Goal: Transaction & Acquisition: Book appointment/travel/reservation

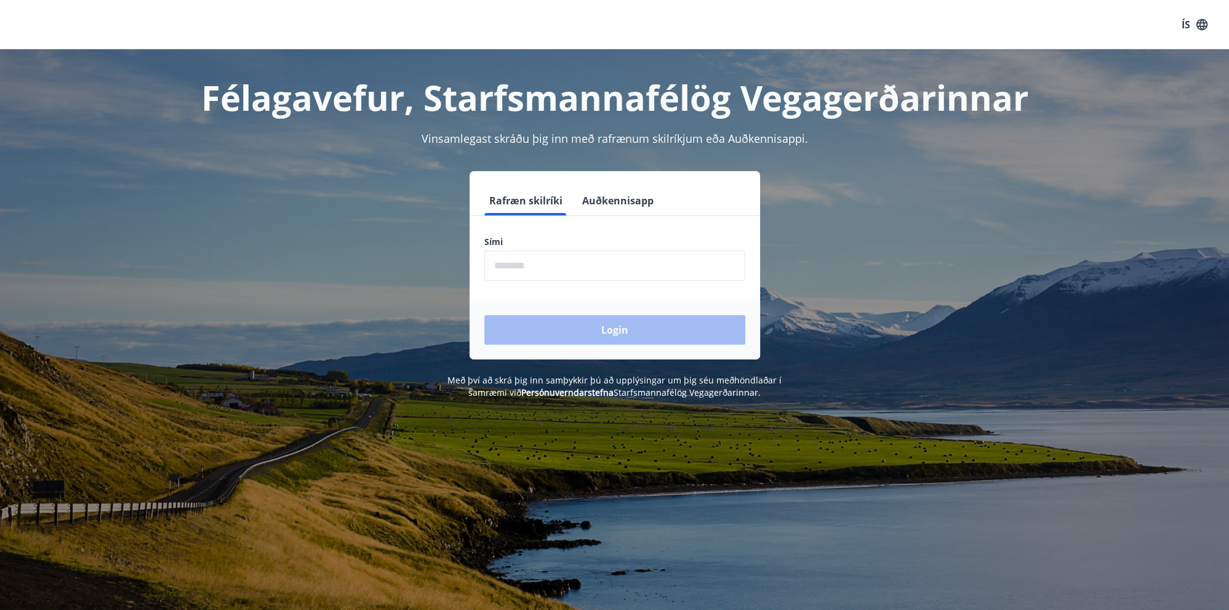
drag, startPoint x: 582, startPoint y: 274, endPoint x: 592, endPoint y: 267, distance: 12.3
click at [585, 270] on input "phone" at bounding box center [614, 266] width 261 height 30
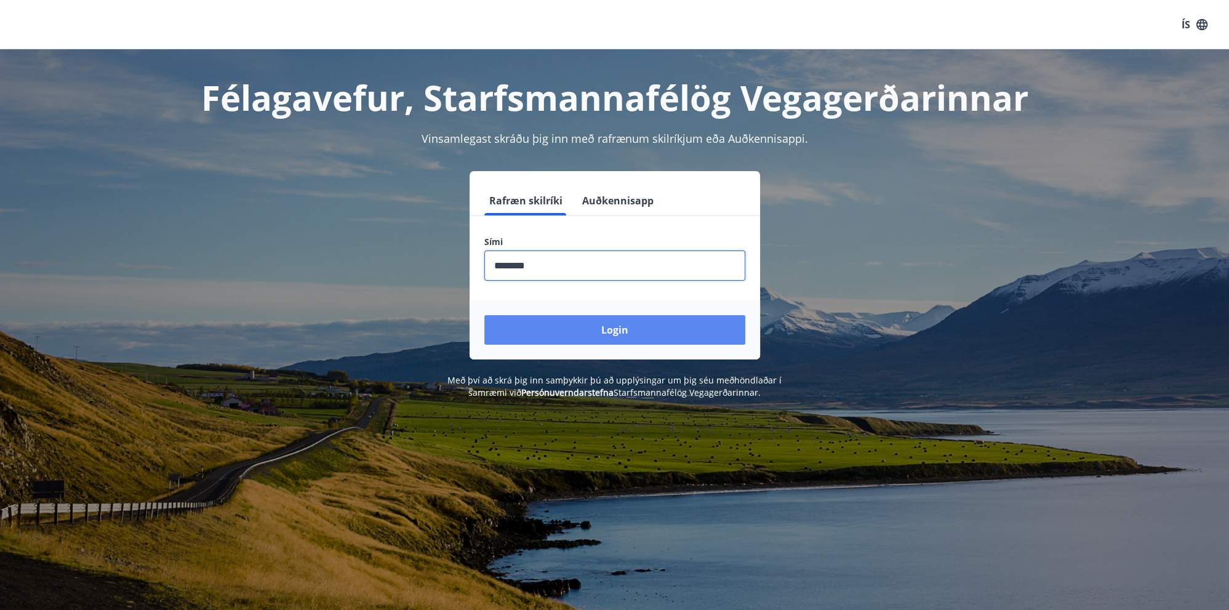
type input "********"
click at [707, 331] on button "Login" at bounding box center [614, 330] width 261 height 30
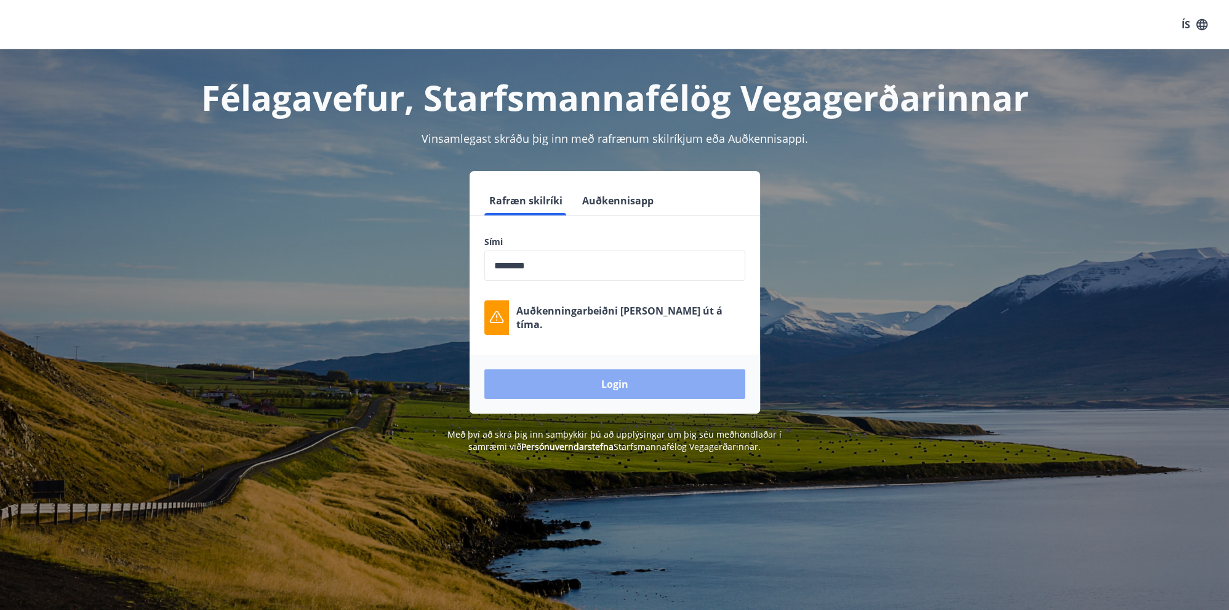
click at [636, 388] on button "Login" at bounding box center [614, 384] width 261 height 30
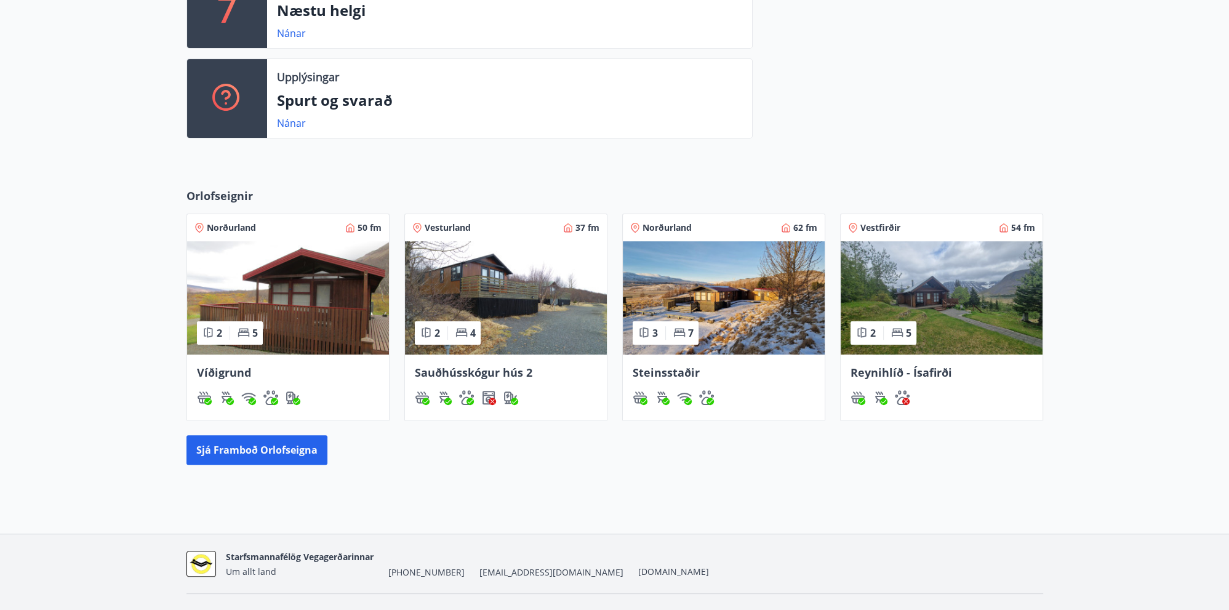
scroll to position [404, 0]
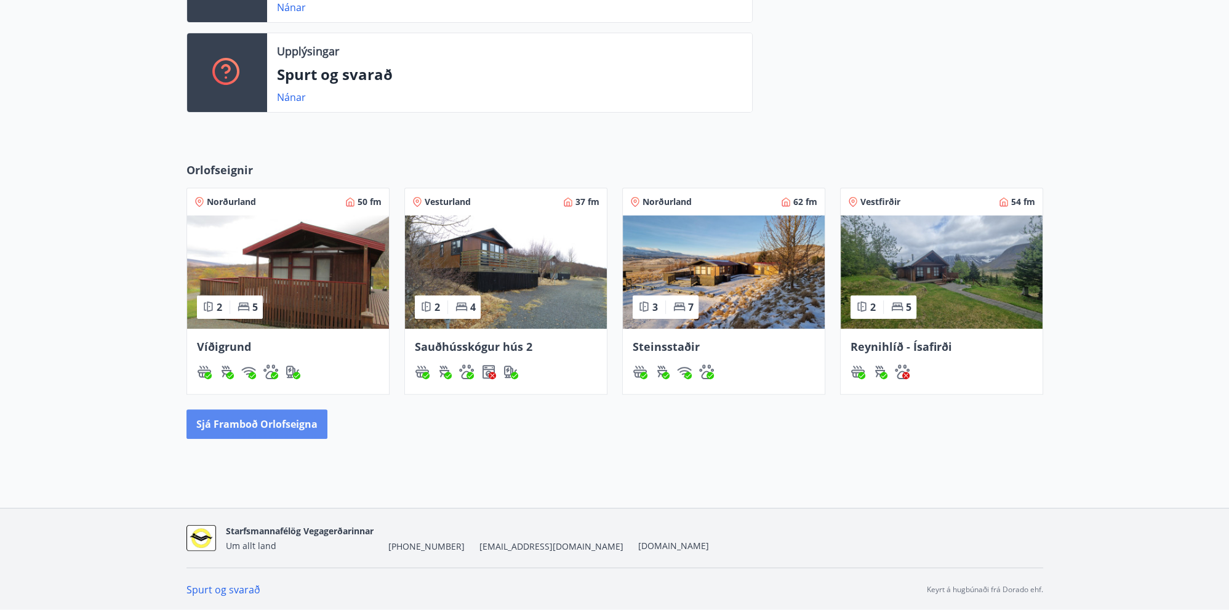
click at [242, 425] on button "Sjá framboð orlofseigna" at bounding box center [256, 424] width 141 height 30
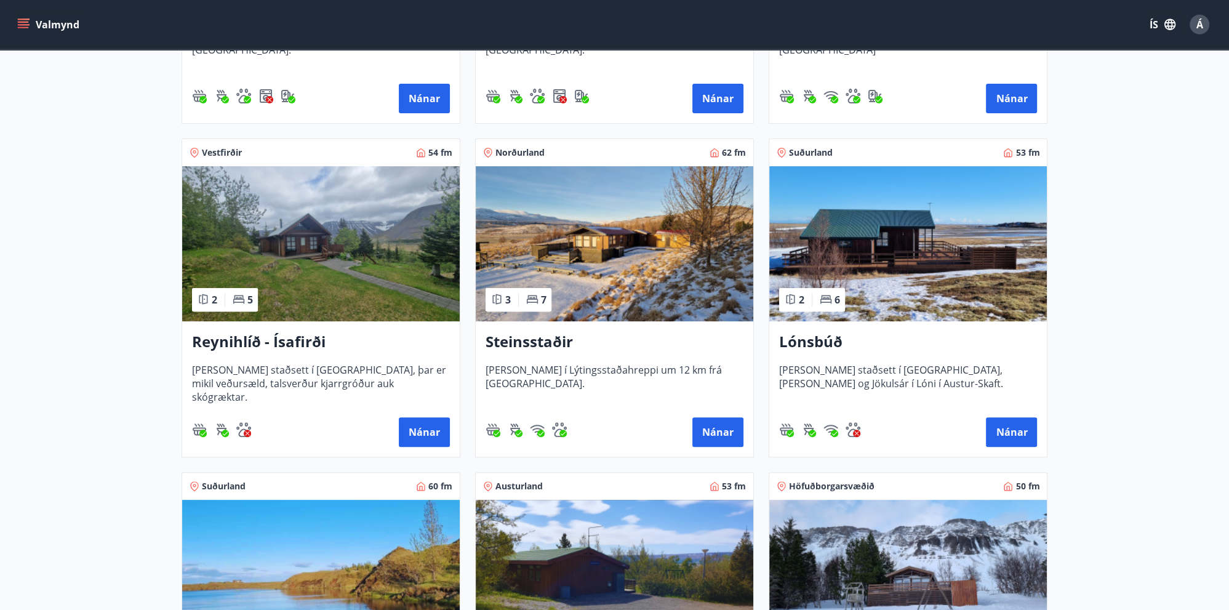
scroll to position [519, 0]
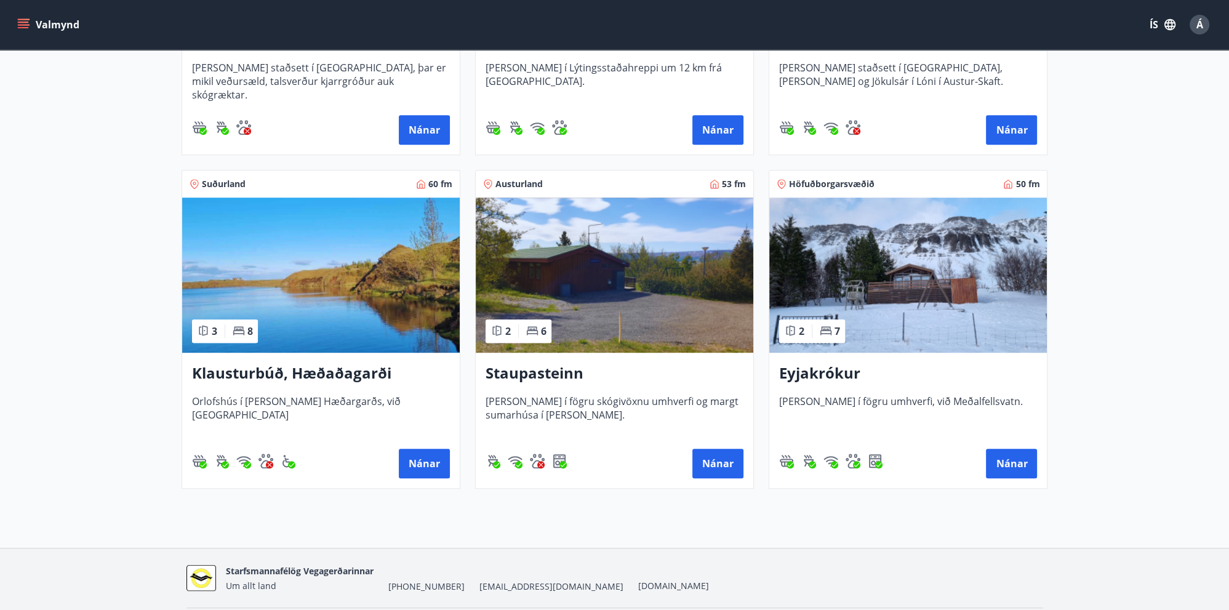
click at [319, 312] on img at bounding box center [321, 275] width 278 height 155
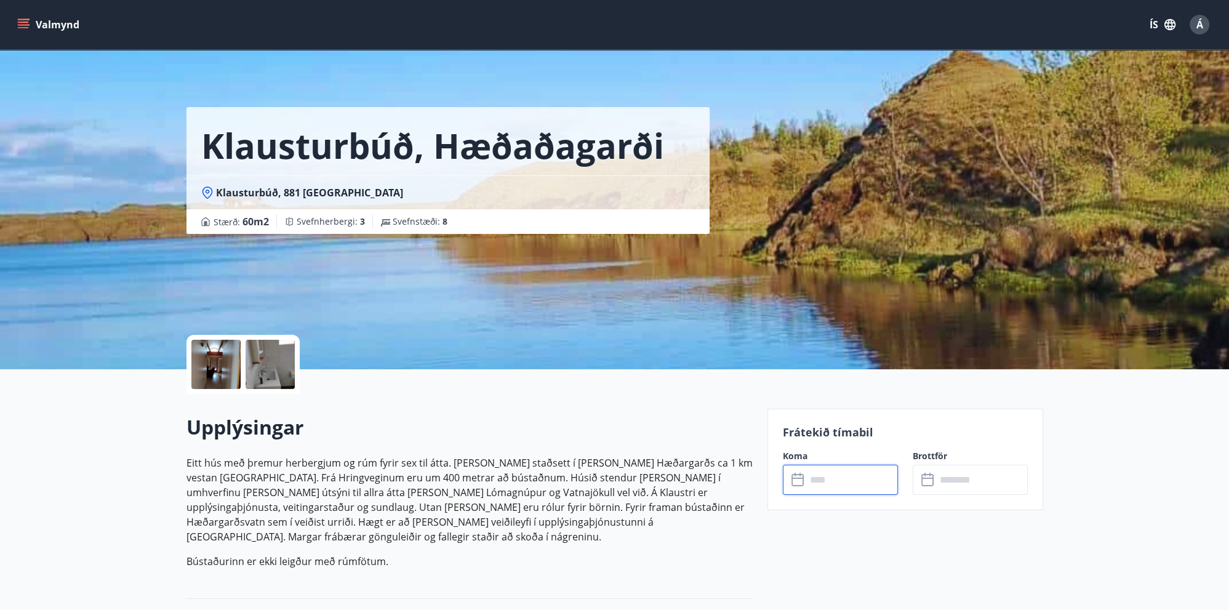
click at [843, 486] on input "text" at bounding box center [852, 480] width 92 height 30
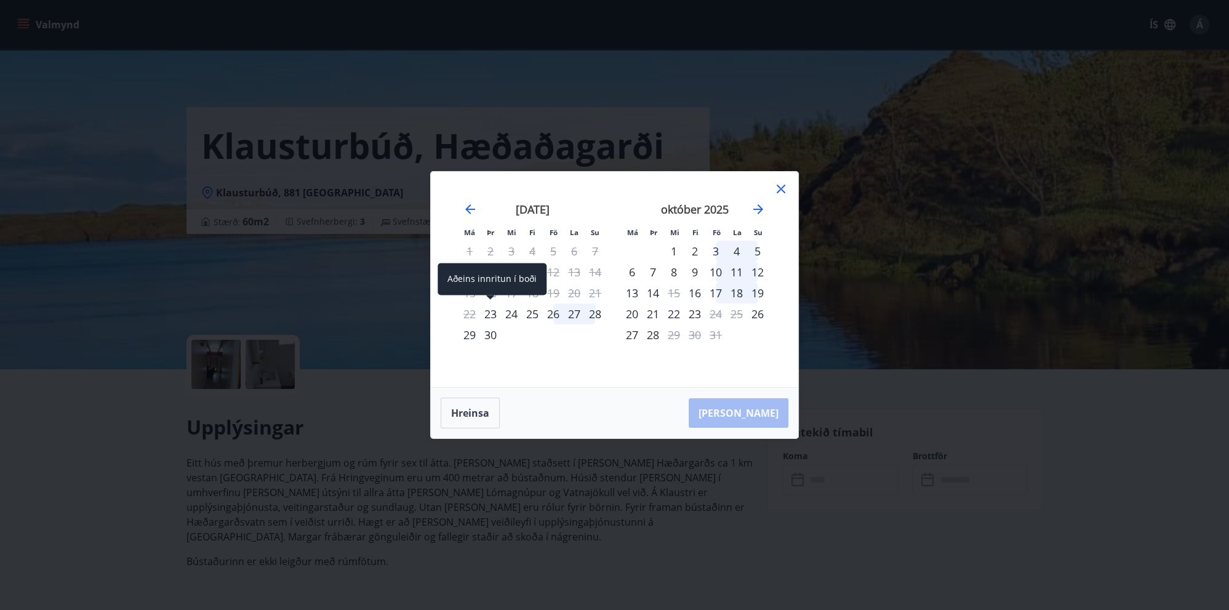
click at [491, 311] on div "23" at bounding box center [490, 313] width 21 height 21
click at [555, 315] on div "26" at bounding box center [553, 313] width 21 height 21
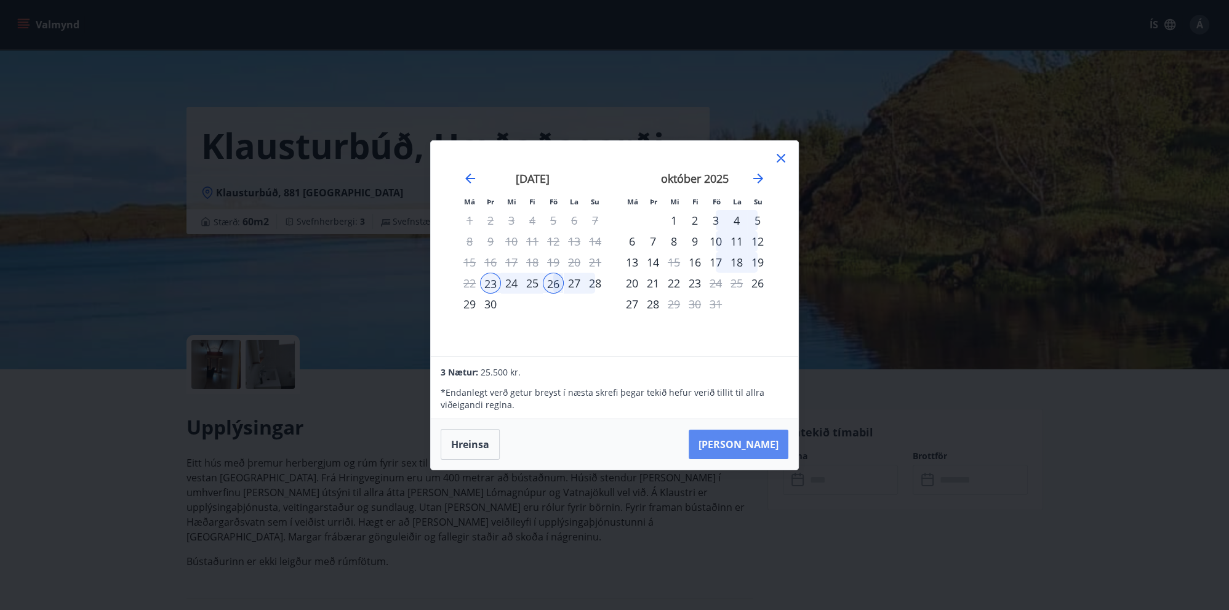
click at [745, 443] on button "Taka Frá" at bounding box center [739, 445] width 100 height 30
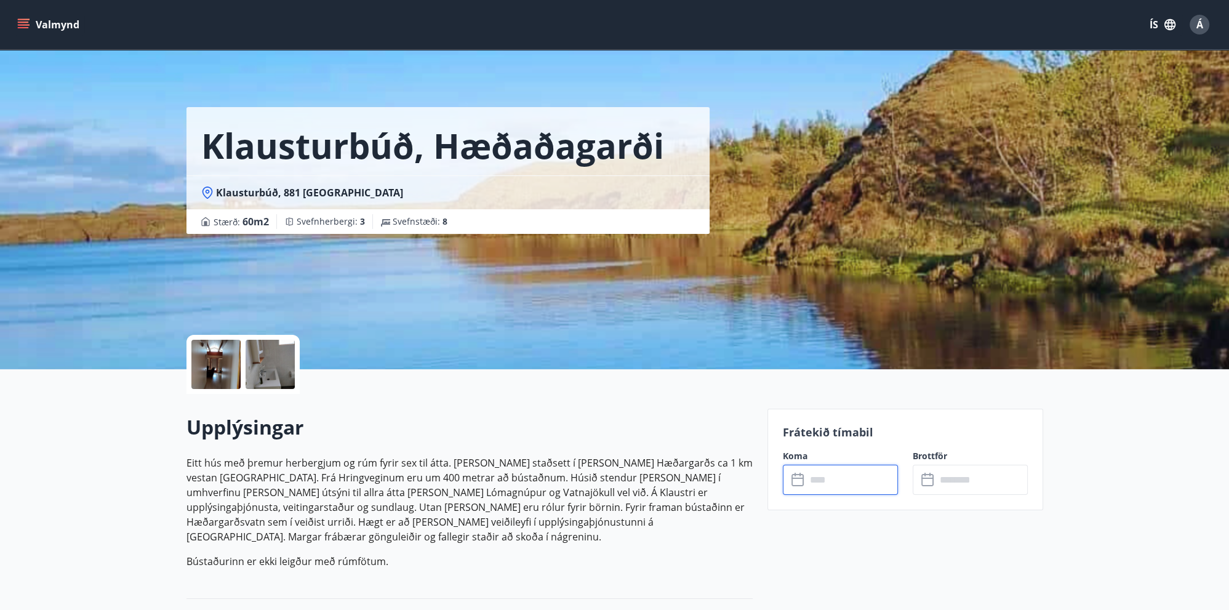
type input "******"
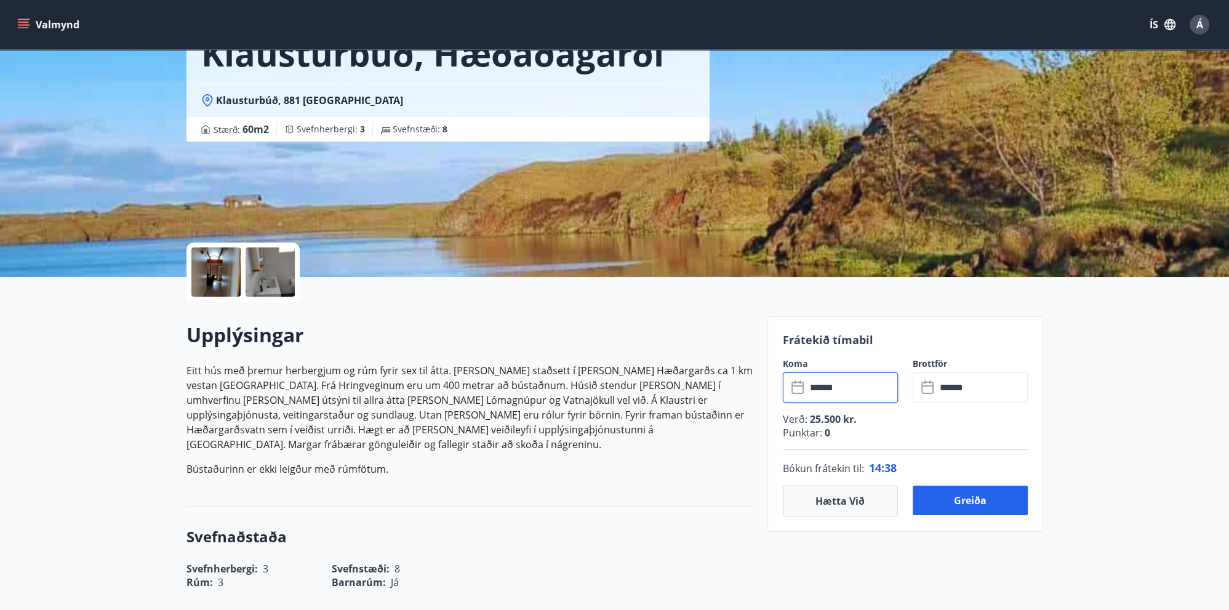
scroll to position [65, 0]
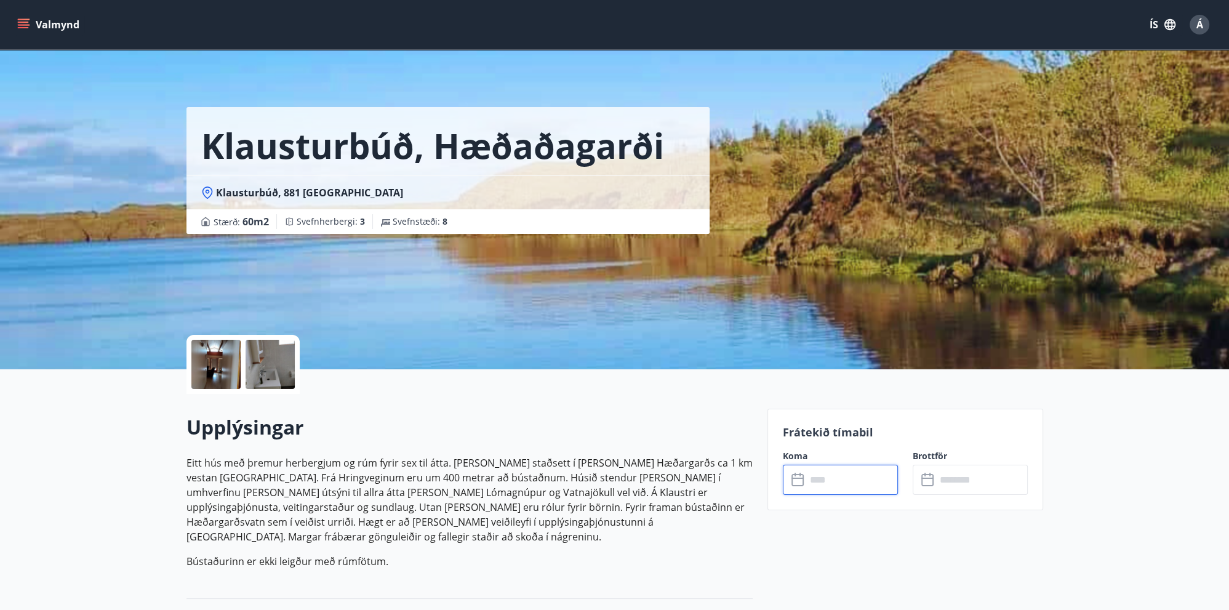
click at [846, 492] on input "text" at bounding box center [852, 480] width 92 height 30
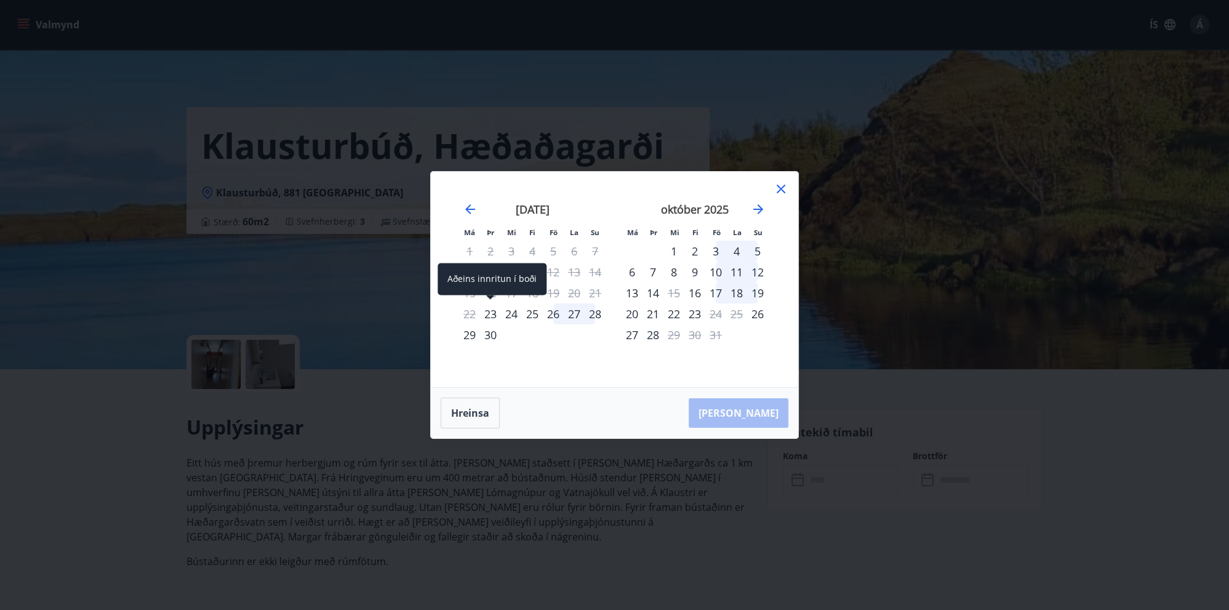
click at [493, 311] on div "23" at bounding box center [490, 313] width 21 height 21
drag, startPoint x: 553, startPoint y: 318, endPoint x: 563, endPoint y: 318, distance: 9.2
click at [556, 318] on div "26" at bounding box center [553, 313] width 21 height 21
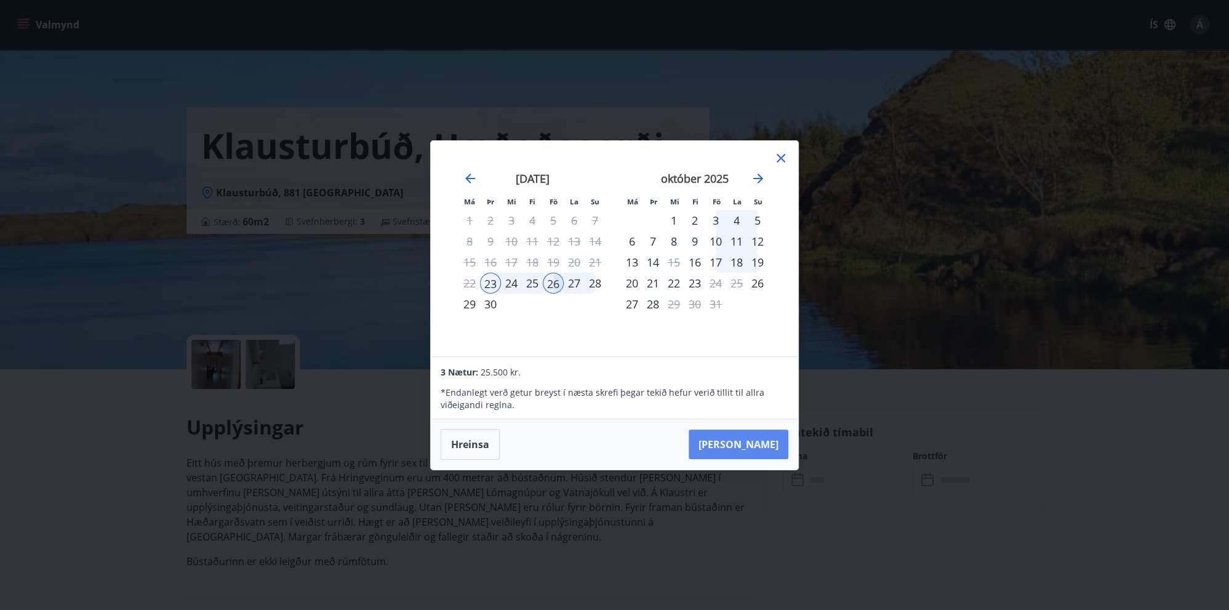
click at [766, 446] on button "Taka Frá" at bounding box center [739, 445] width 100 height 30
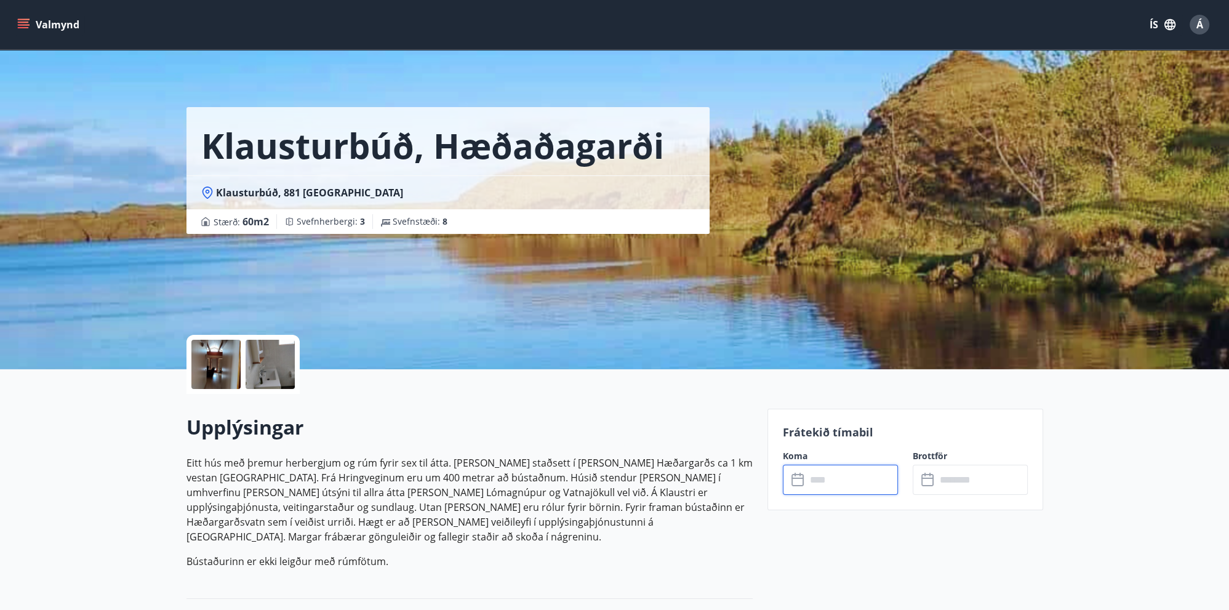
type input "******"
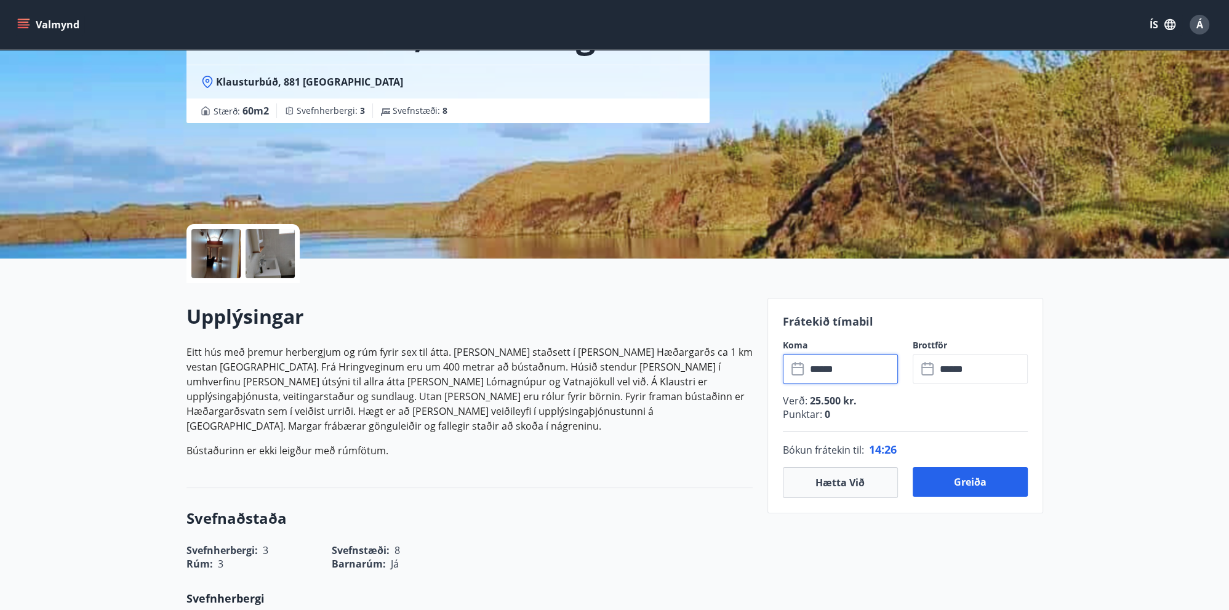
scroll to position [130, 0]
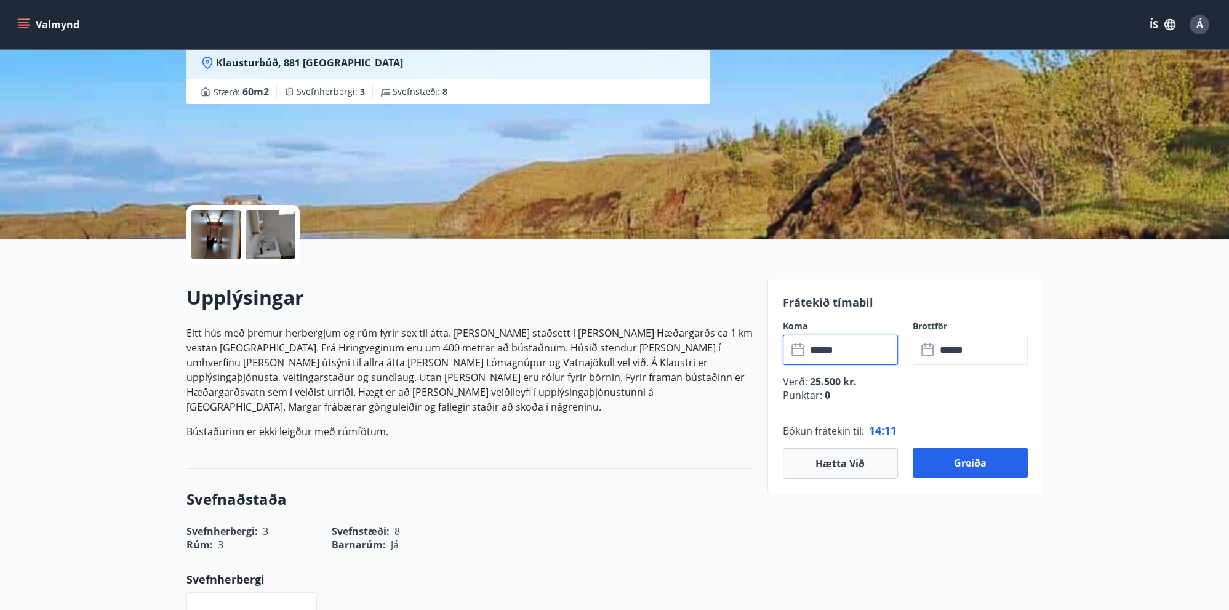
click at [878, 356] on input "******" at bounding box center [852, 350] width 92 height 30
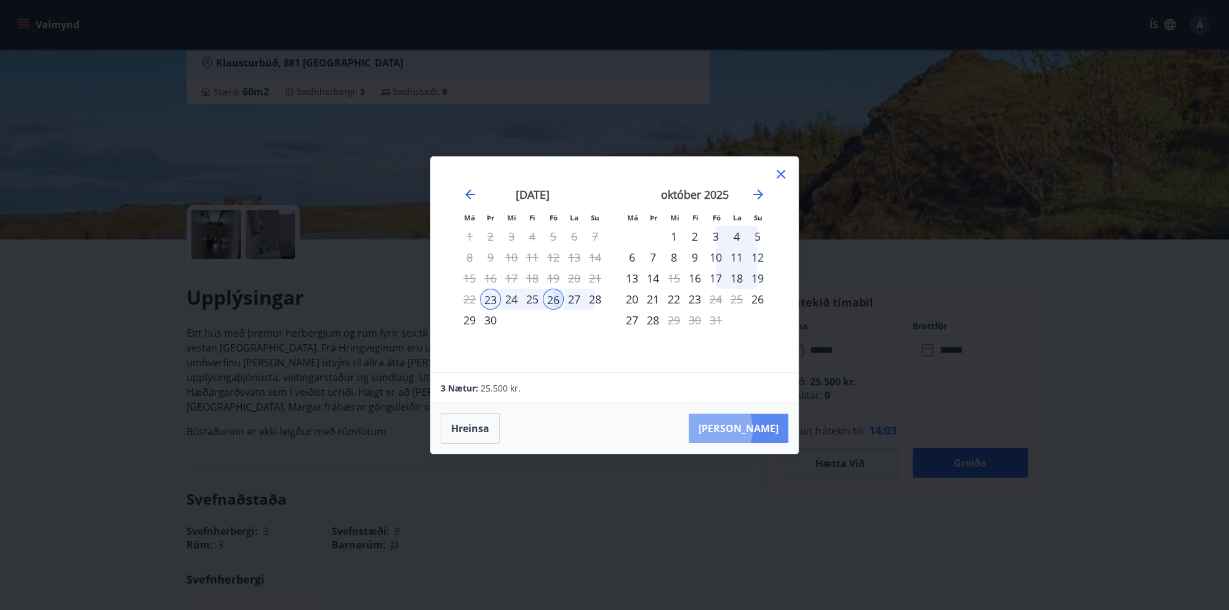
click at [744, 429] on button "Taka Frá" at bounding box center [739, 429] width 100 height 30
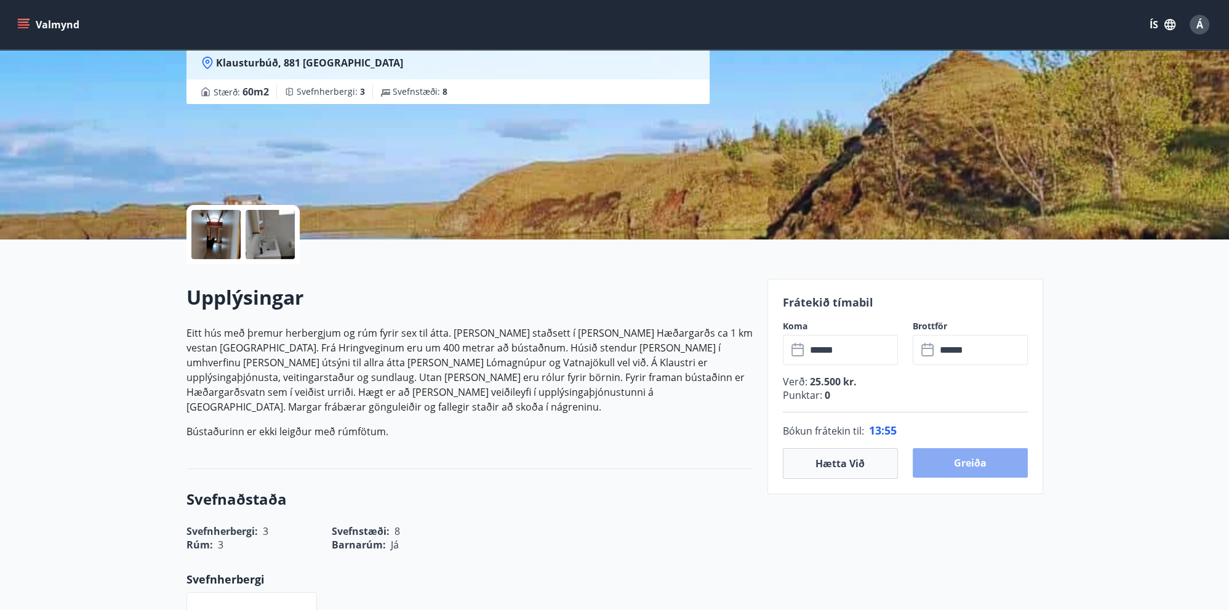
click at [969, 466] on button "Greiða" at bounding box center [970, 463] width 115 height 30
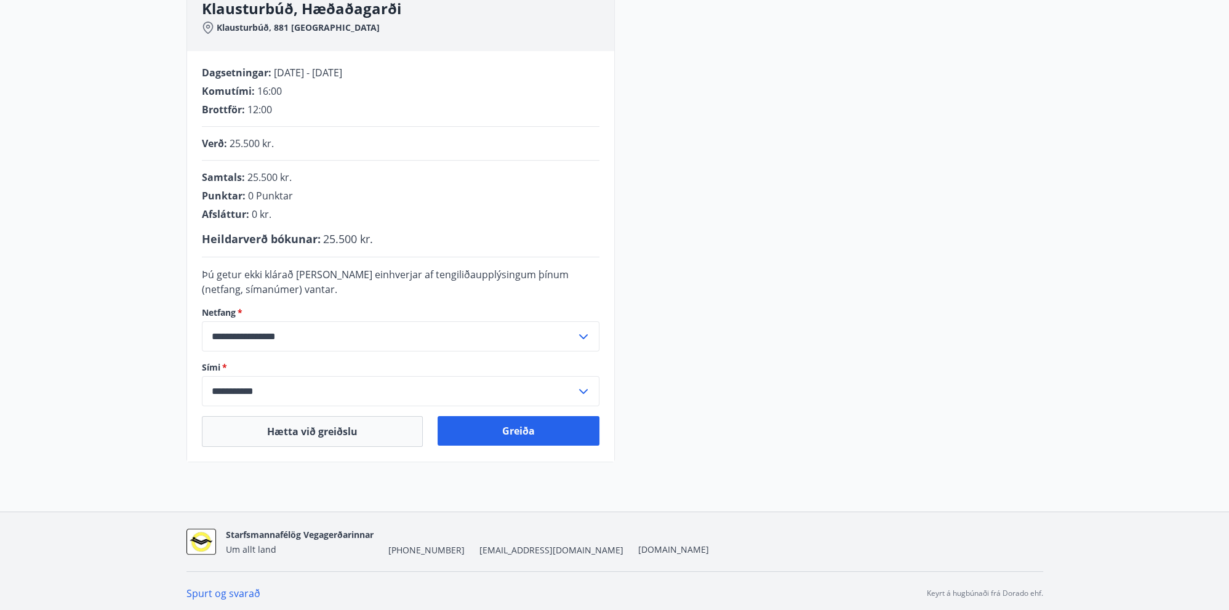
scroll to position [203, 0]
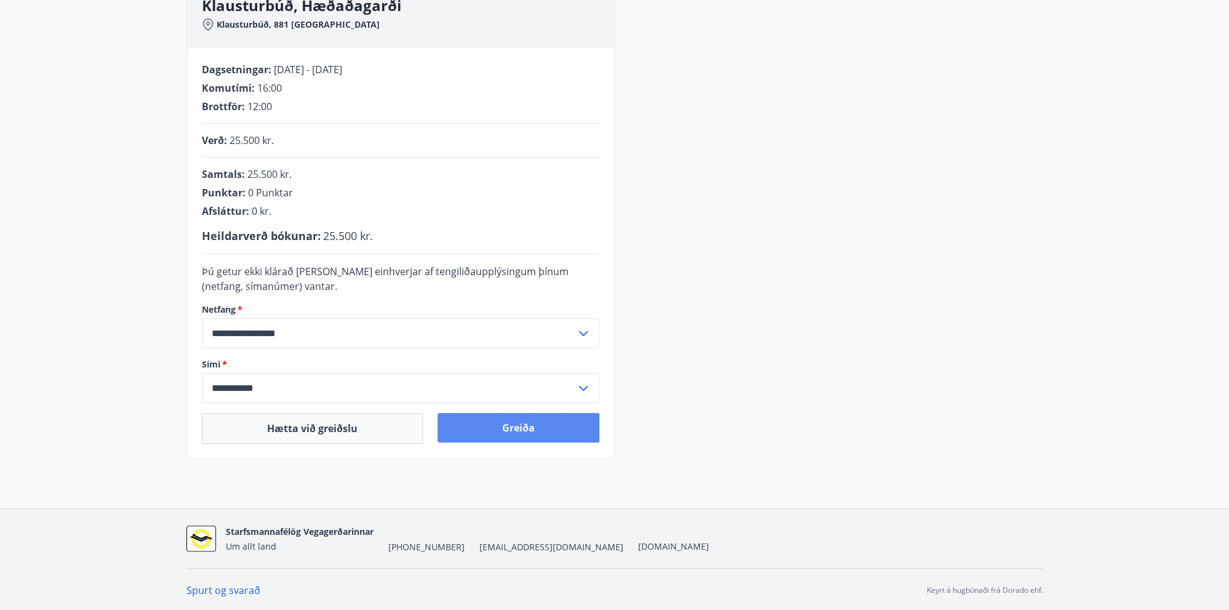
click at [516, 425] on button "Greiða" at bounding box center [519, 428] width 162 height 30
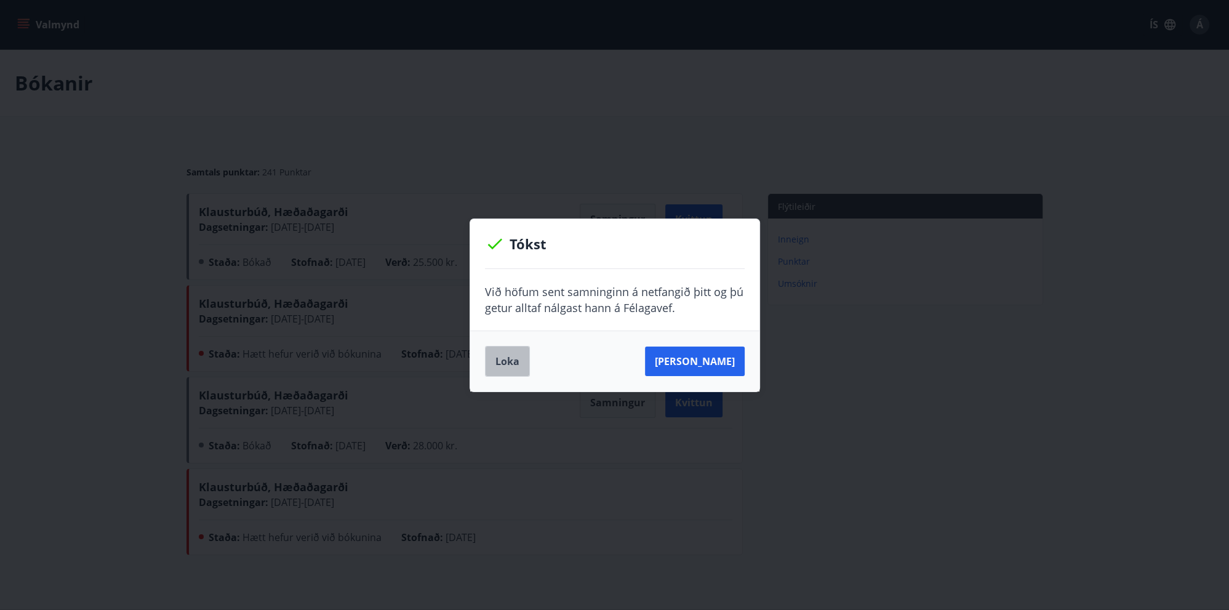
click at [497, 360] on button "Loka" at bounding box center [507, 361] width 45 height 31
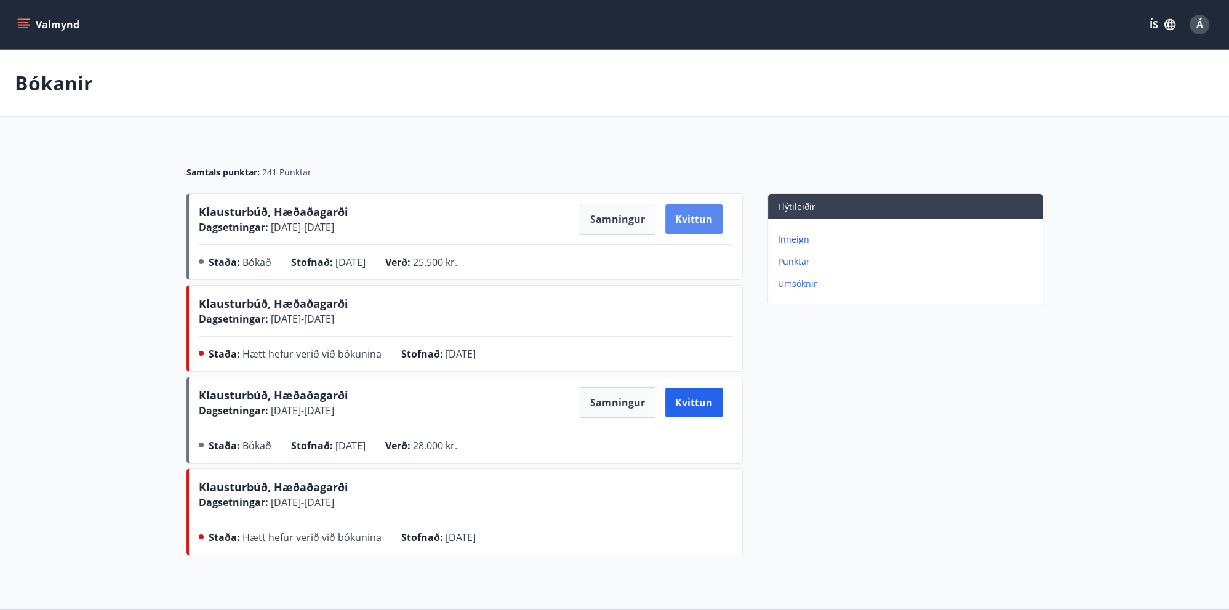
click at [681, 219] on button "Kvittun" at bounding box center [693, 219] width 57 height 30
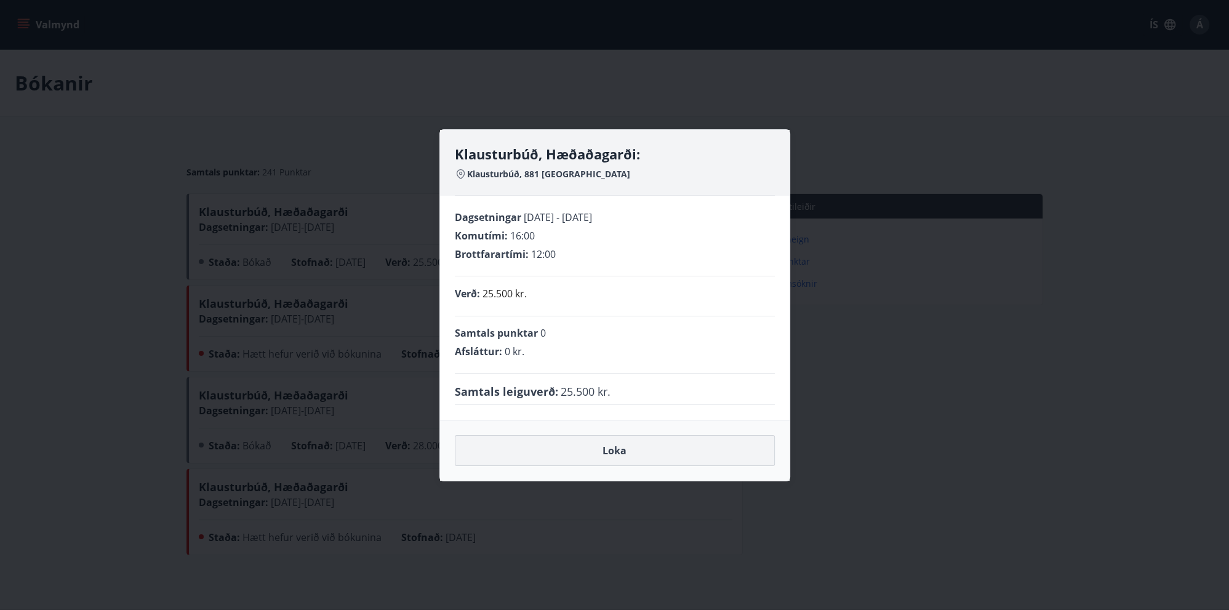
click at [622, 446] on button "Loka" at bounding box center [615, 450] width 320 height 31
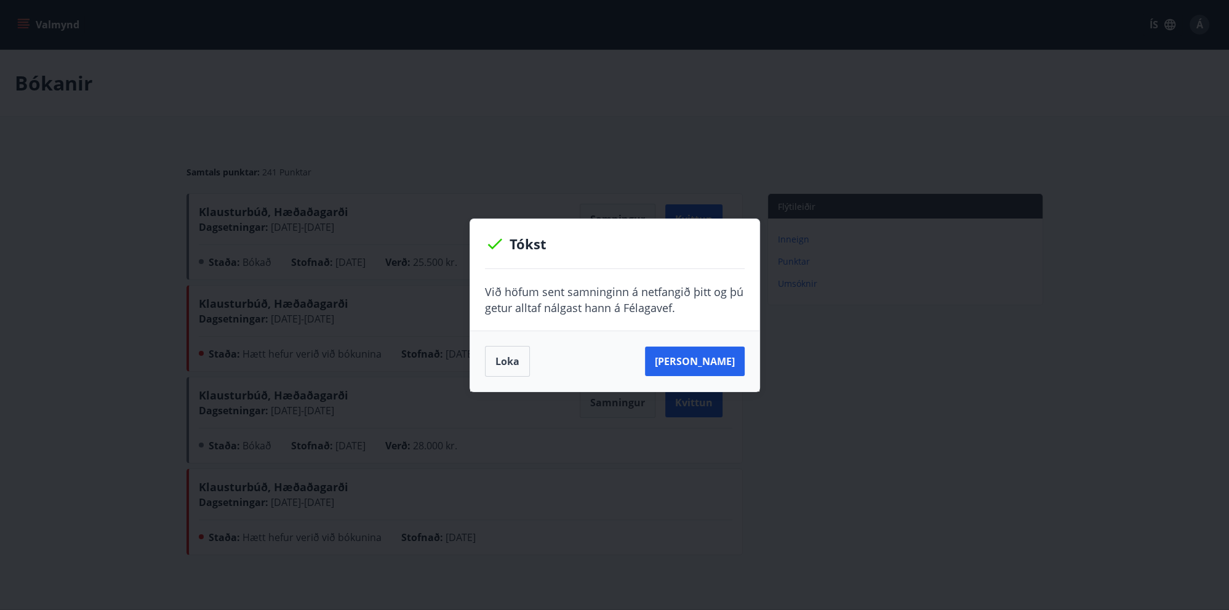
click at [622, 366] on div "Loka Sjá samning" at bounding box center [615, 361] width 260 height 31
click at [601, 412] on div "Tókst Við höfum sent samninginn á netfangið þitt og þú getur alltaf nálgast han…" at bounding box center [614, 305] width 1229 height 610
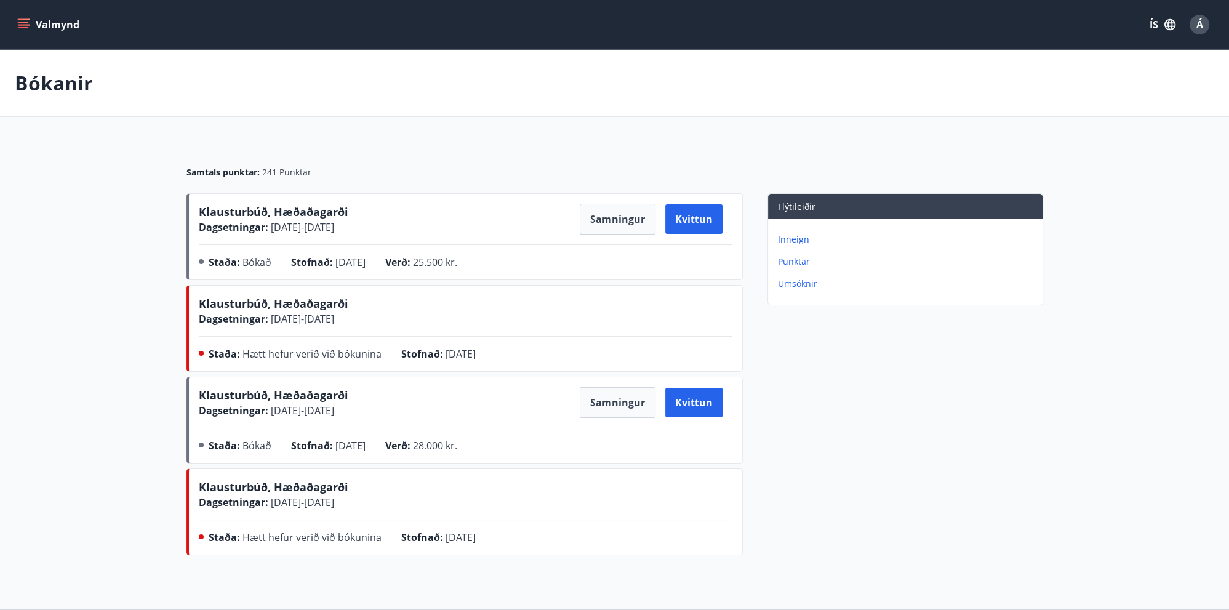
click at [26, 28] on icon "menu" at bounding box center [23, 27] width 11 height 1
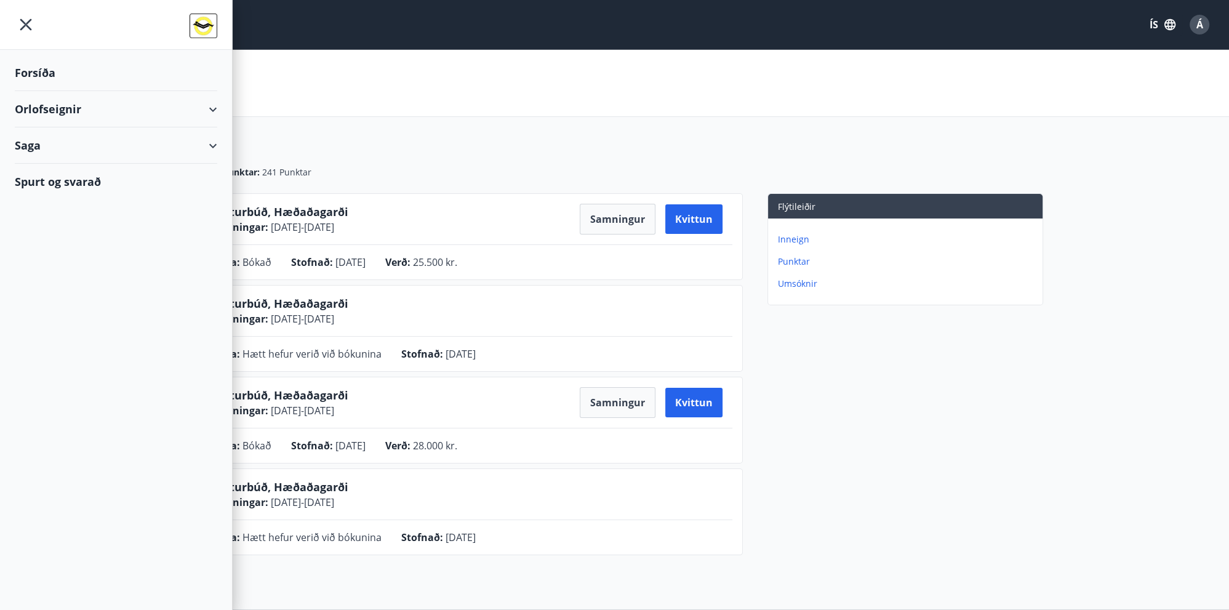
click at [35, 107] on div "Orlofseignir" at bounding box center [116, 109] width 203 height 36
click at [63, 138] on div "Framboð" at bounding box center [116, 140] width 183 height 26
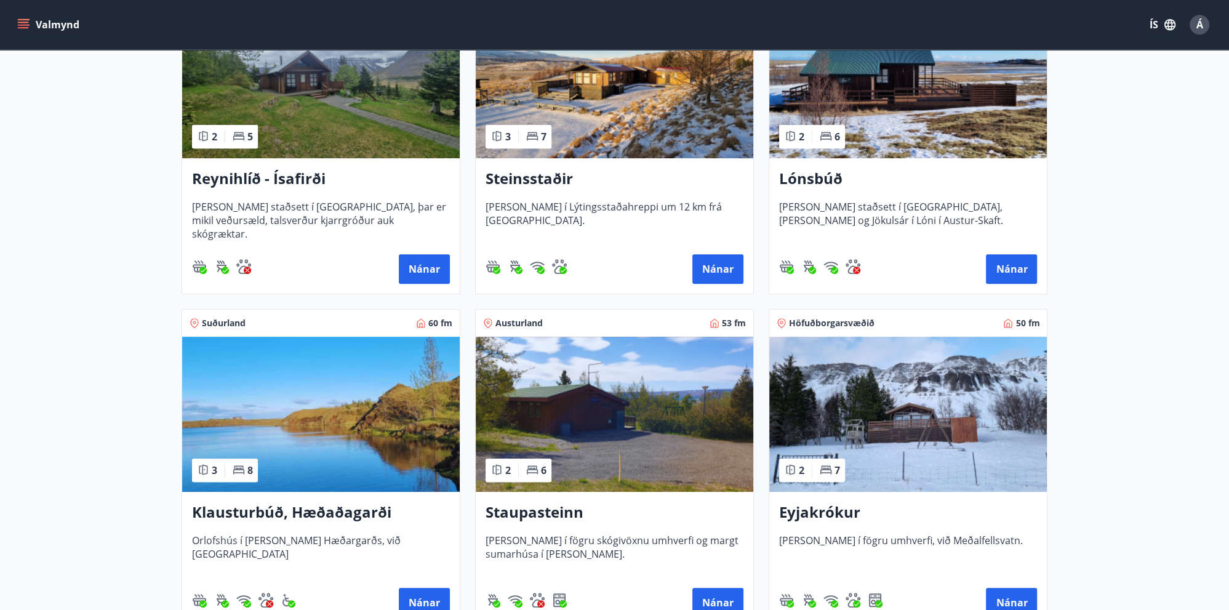
scroll to position [650, 0]
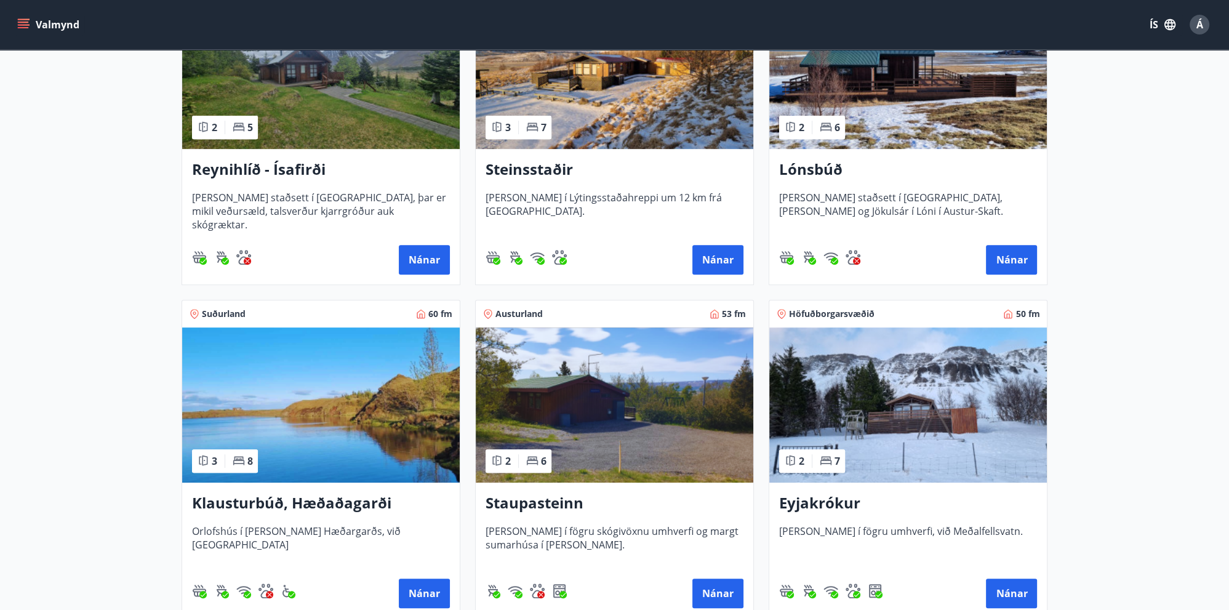
click at [311, 387] on img at bounding box center [321, 404] width 278 height 155
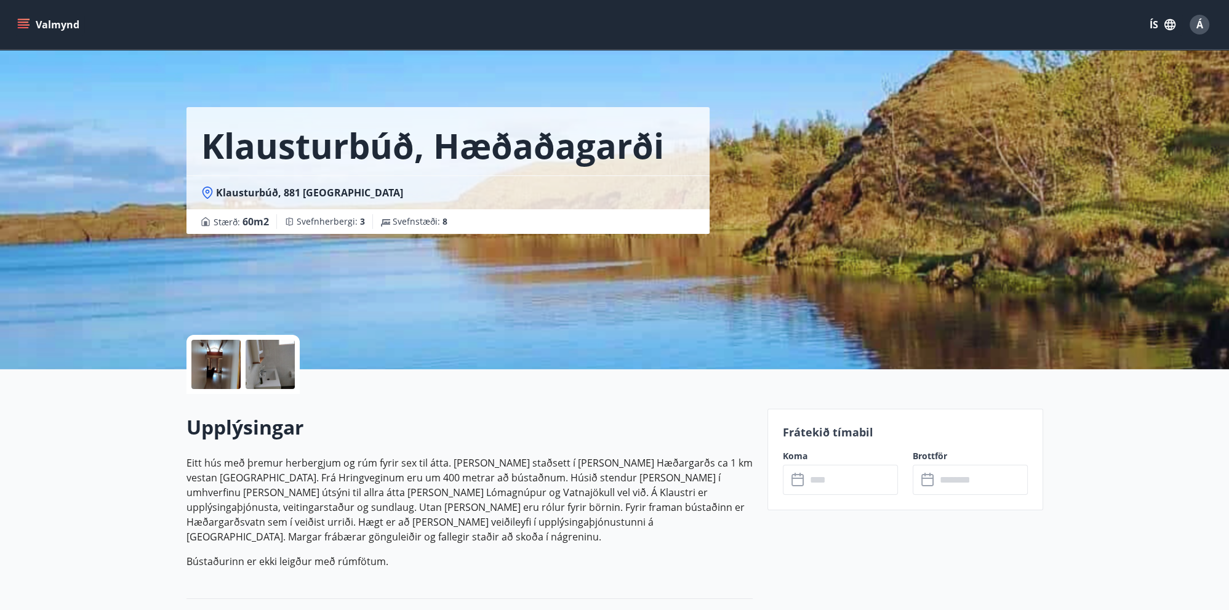
click at [842, 486] on input "text" at bounding box center [852, 480] width 92 height 30
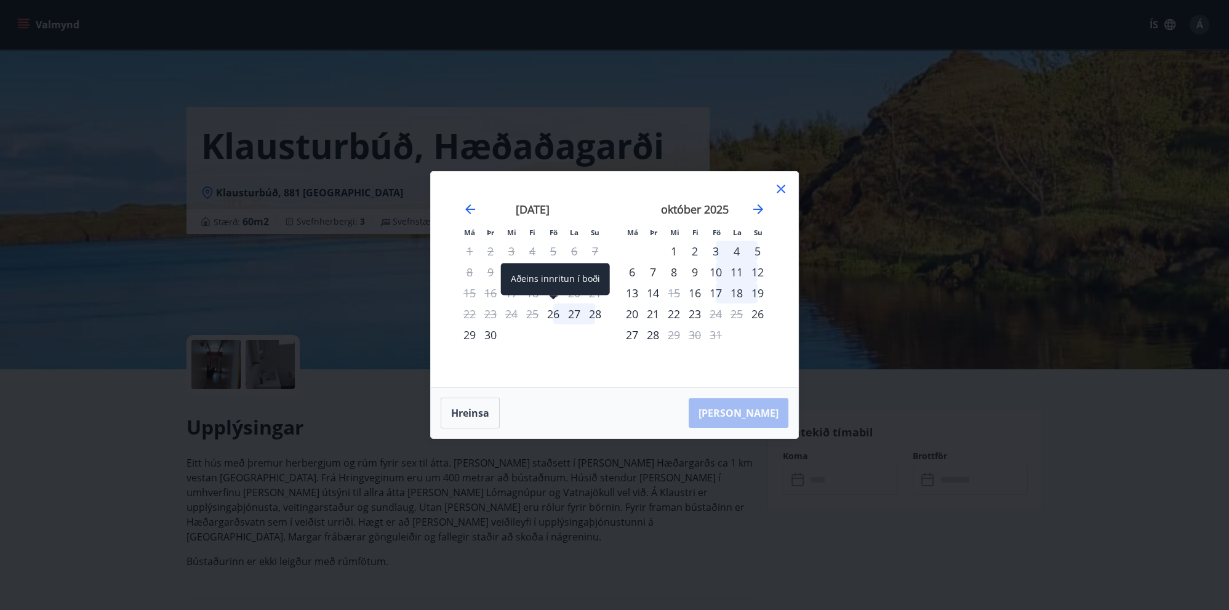
click at [554, 315] on div "26" at bounding box center [553, 313] width 21 height 21
click at [595, 315] on div "28" at bounding box center [595, 313] width 21 height 21
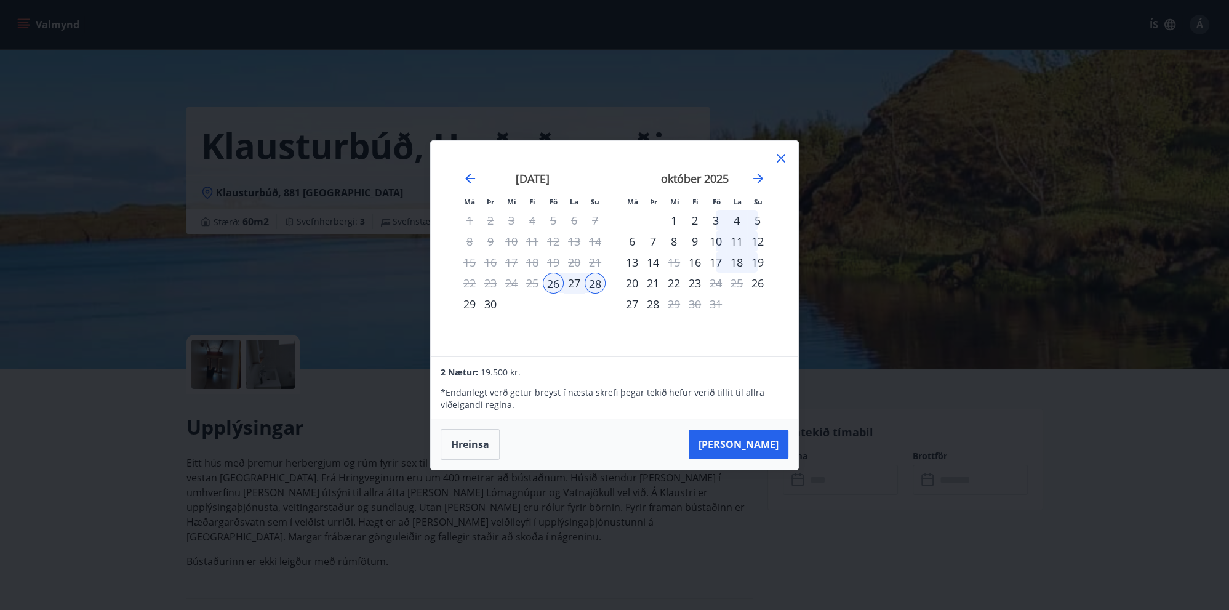
click at [962, 201] on div "Má Þr Mi Fi Fö La Su Má Þr Mi Fi Fö La Su ágúst 2025 1 2 3 4 5 6 7 8 9 10 11 12…" at bounding box center [614, 305] width 1229 height 610
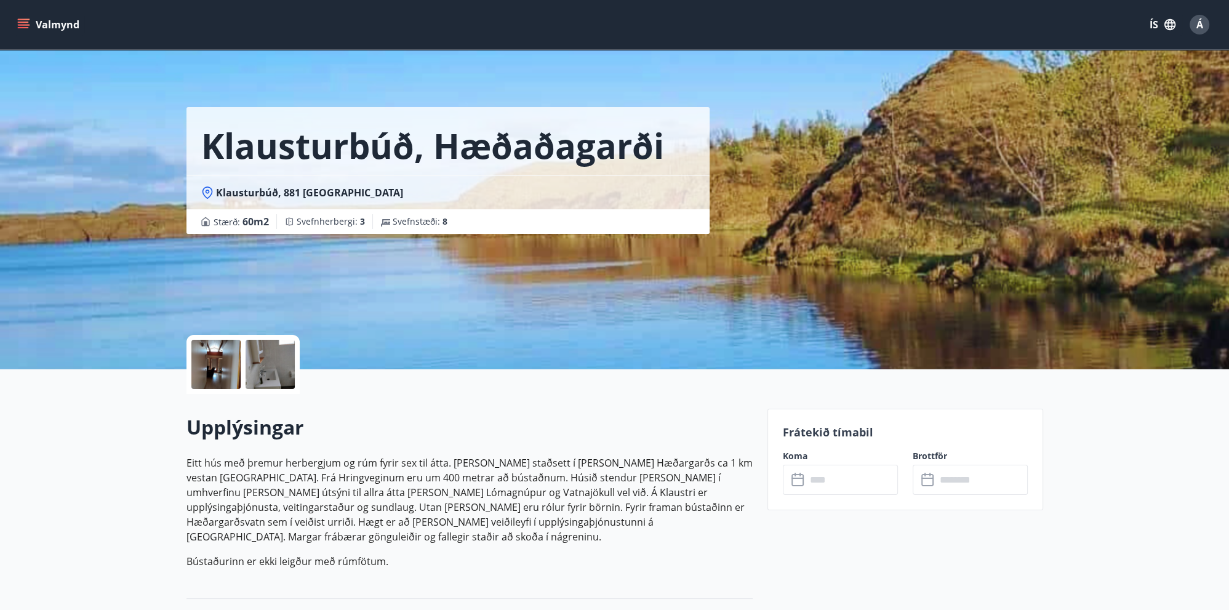
click at [23, 28] on icon "menu" at bounding box center [23, 27] width 11 height 1
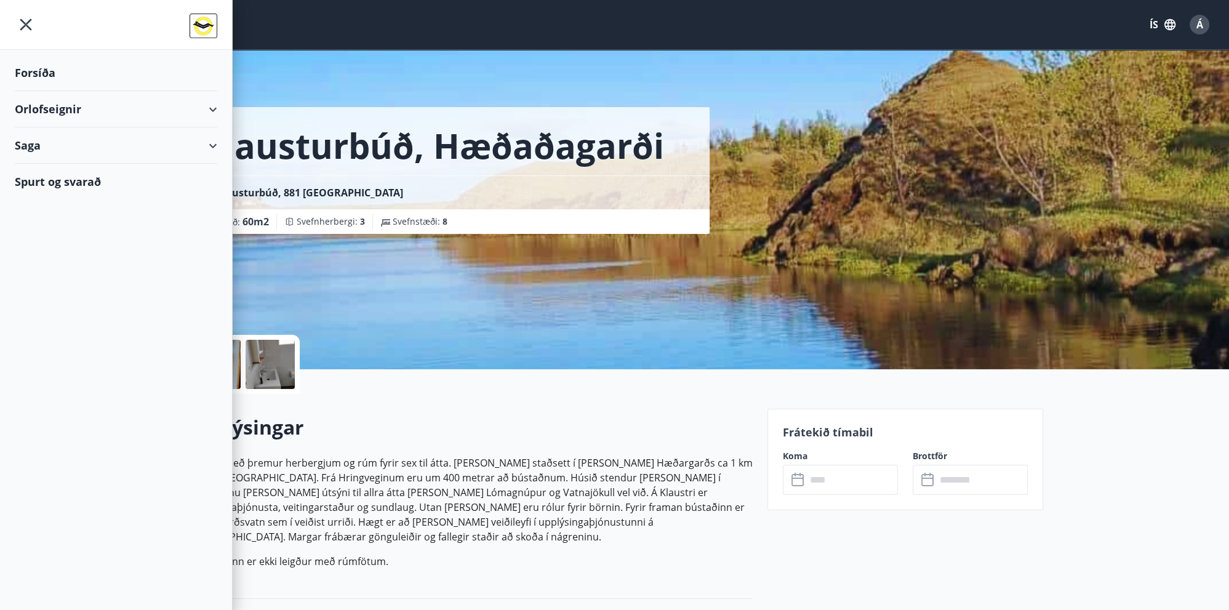
click at [205, 26] on img at bounding box center [204, 26] width 28 height 25
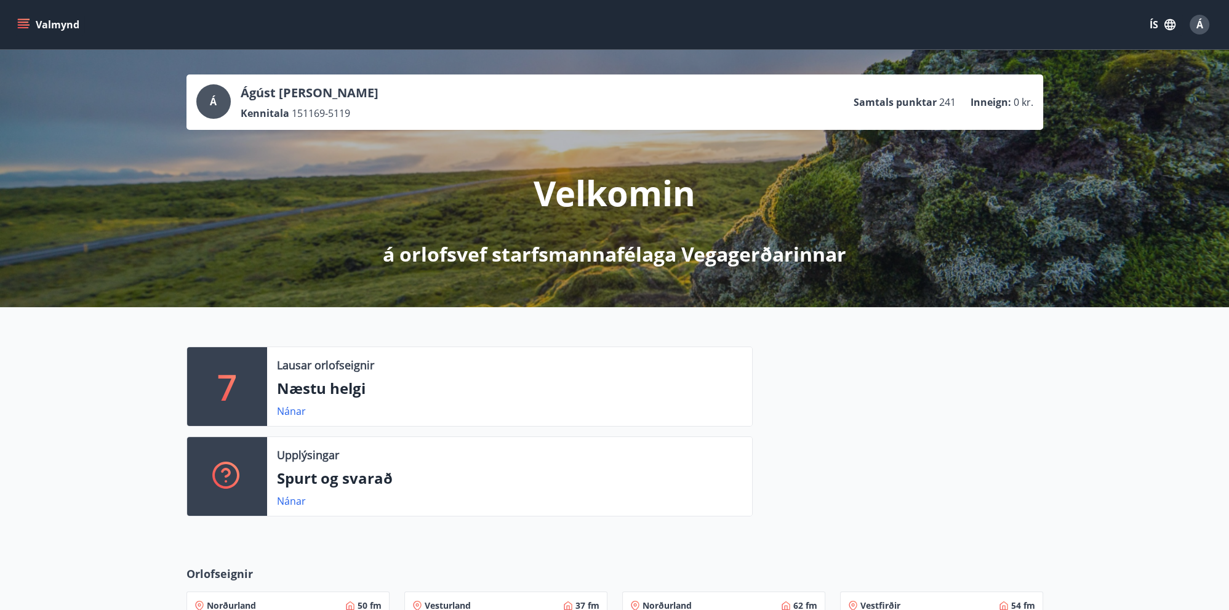
click at [1198, 23] on span "Á" at bounding box center [1200, 25] width 7 height 14
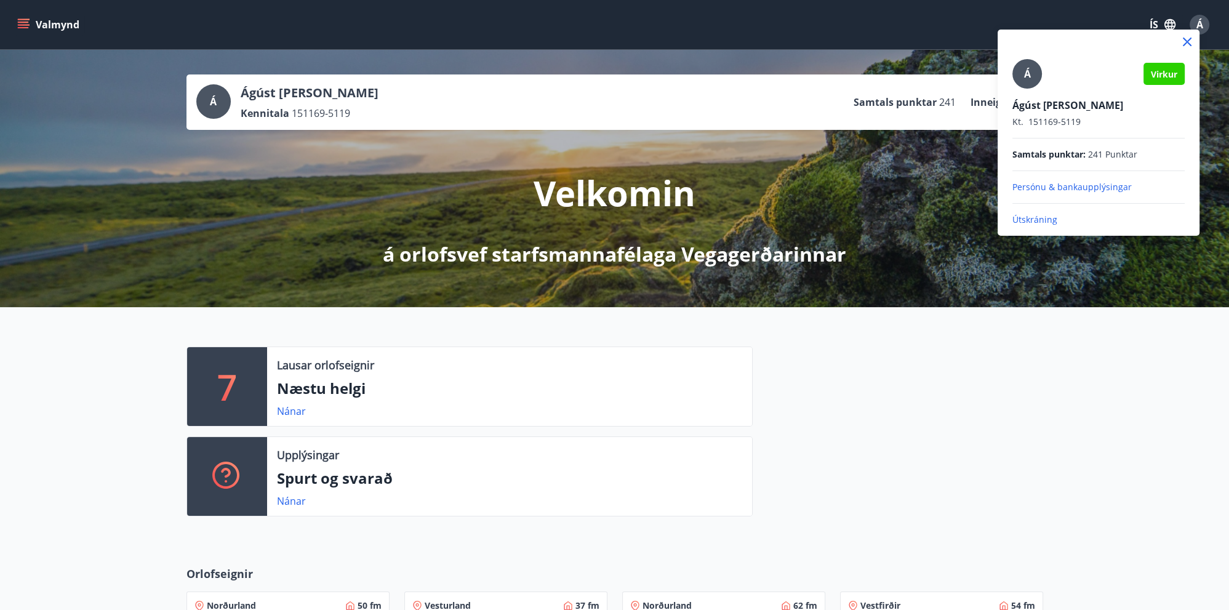
click at [1042, 218] on p "Útskráning" at bounding box center [1099, 220] width 172 height 12
